Goal: Task Accomplishment & Management: Use online tool/utility

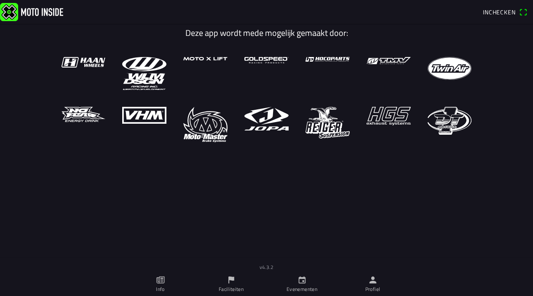
click at [493, 15] on span "Inchecken" at bounding box center [499, 12] width 33 height 9
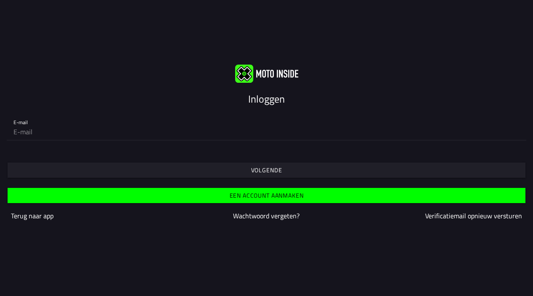
type input "[EMAIL_ADDRESS][DOMAIN_NAME]"
click at [126, 171] on span "Volgende" at bounding box center [266, 169] width 505 height 15
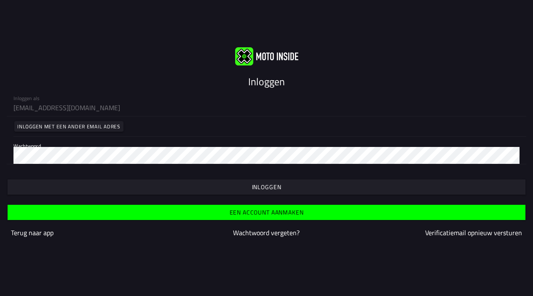
click at [241, 195] on form "Inloggen als [EMAIL_ADDRESS][DOMAIN_NAME] Inloggen met een ander email adres Wa…" at bounding box center [266, 168] width 533 height 159
click at [241, 190] on span "button" at bounding box center [266, 186] width 505 height 15
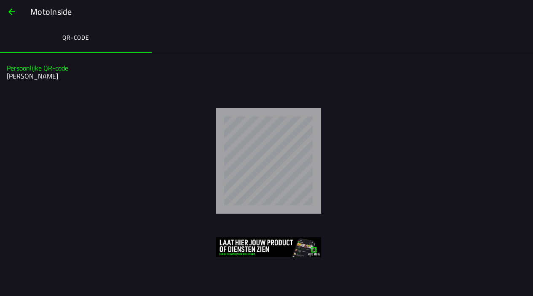
click at [11, 13] on span "button" at bounding box center [12, 12] width 10 height 20
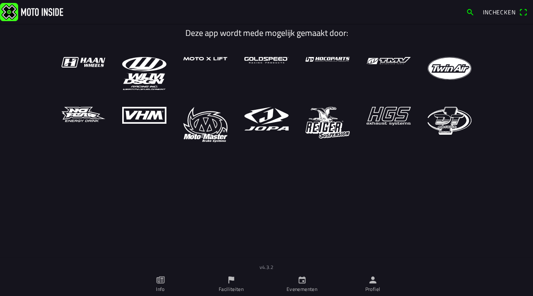
click at [490, 16] on span "Inchecken" at bounding box center [499, 12] width 33 height 9
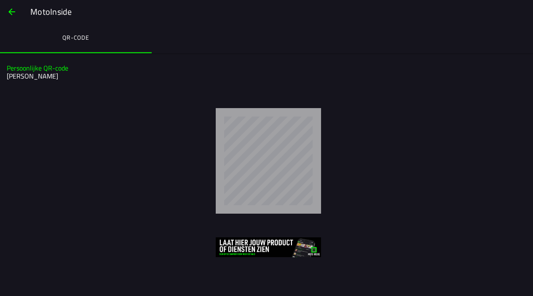
click at [14, 12] on span "button" at bounding box center [12, 12] width 10 height 20
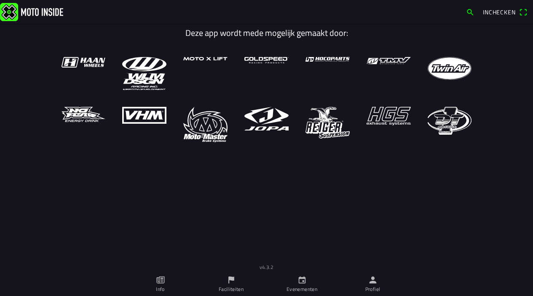
click at [231, 280] on icon "flag" at bounding box center [231, 279] width 9 height 9
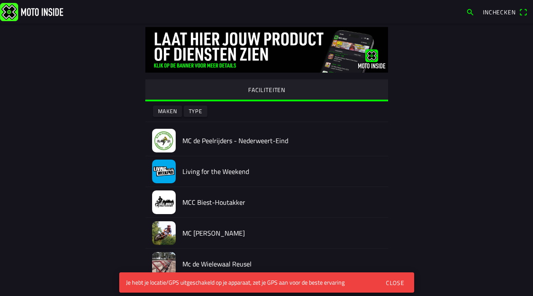
click at [398, 285] on div "Close" at bounding box center [395, 282] width 19 height 9
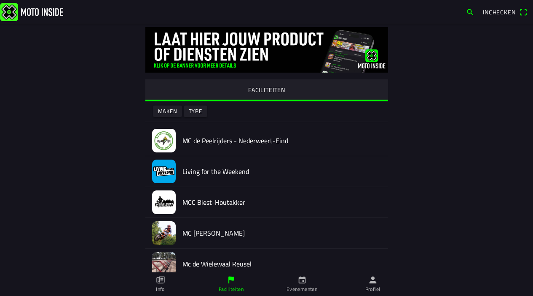
click at [308, 282] on link "Evenementen" at bounding box center [302, 284] width 71 height 24
